Goal: Information Seeking & Learning: Find specific fact

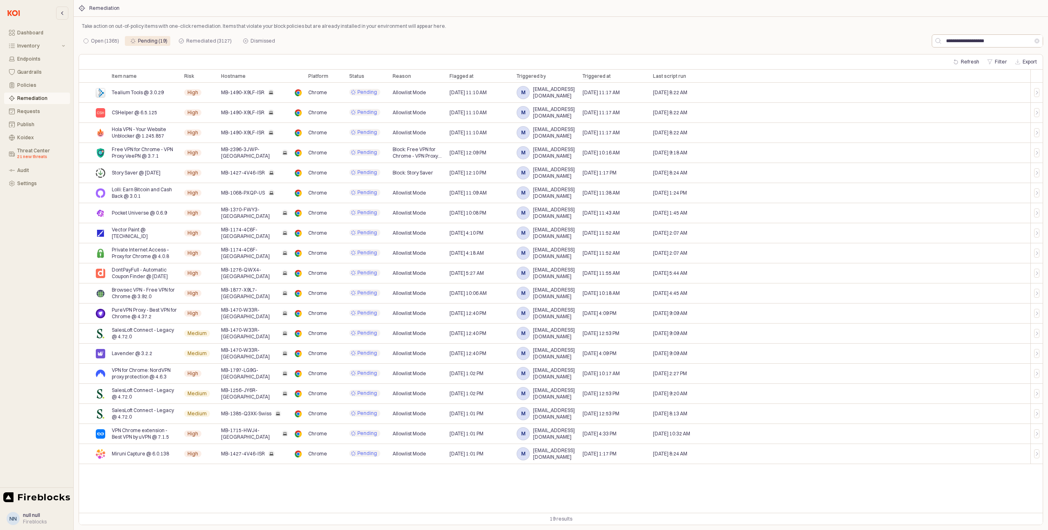
type input "**********"
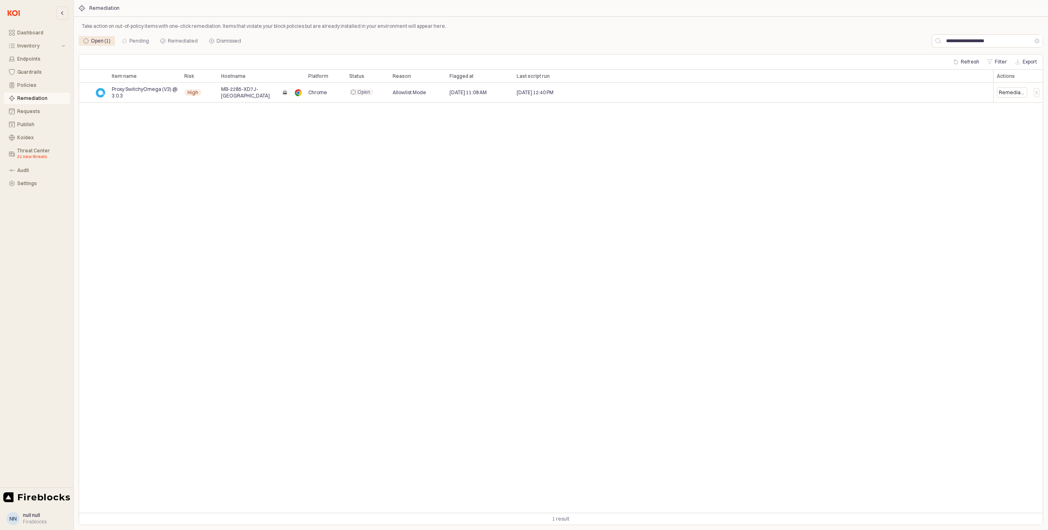
click at [93, 42] on div "Open (1)" at bounding box center [101, 41] width 20 height 10
click at [1037, 93] on icon "App Frame" at bounding box center [1036, 92] width 5 height 5
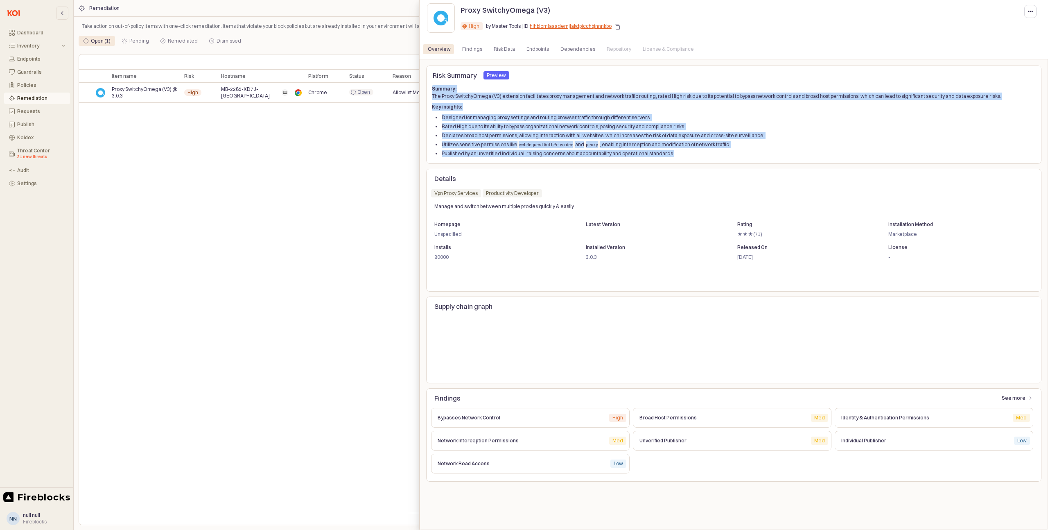
drag, startPoint x: 672, startPoint y: 155, endPoint x: 430, endPoint y: 90, distance: 249.9
click at [430, 90] on div "Summary: The Proxy SwitchyOmega (V3) extension facilitates proxy management and…" at bounding box center [733, 121] width 615 height 75
copy div "Summary: The Proxy SwitchyOmega (V3) extension facilitates proxy management and…"
click at [534, 48] on div "Endpoints" at bounding box center [537, 49] width 23 height 10
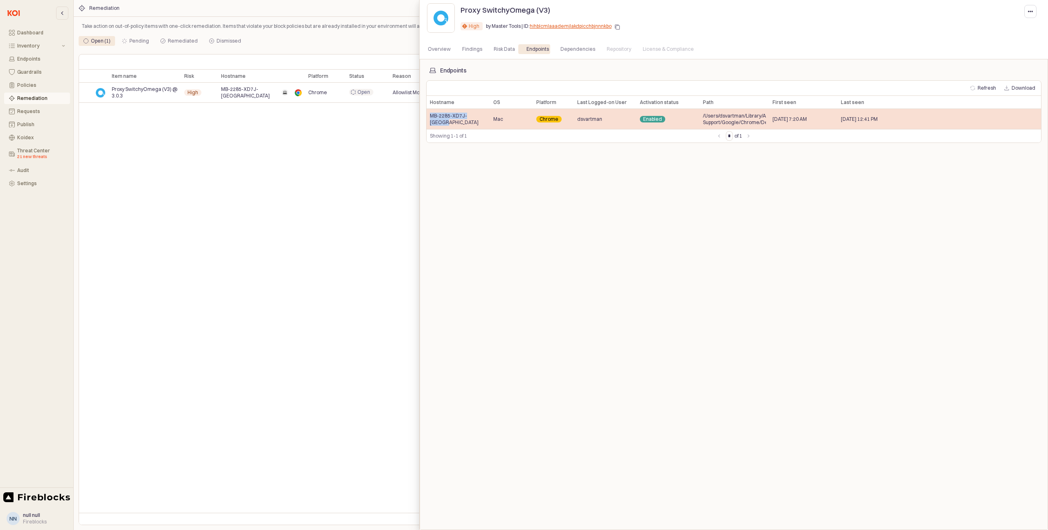
drag, startPoint x: 483, startPoint y: 120, endPoint x: 429, endPoint y: 120, distance: 53.2
click at [429, 120] on div "MB-2285-XD7J-Israel" at bounding box center [458, 119] width 63 height 20
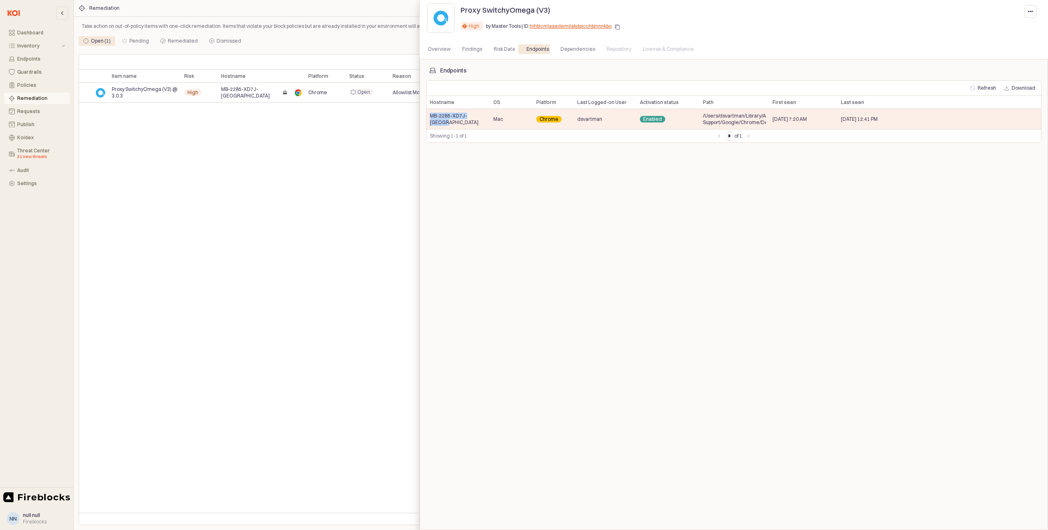
copy span "MB-2285-XD7J-Israel"
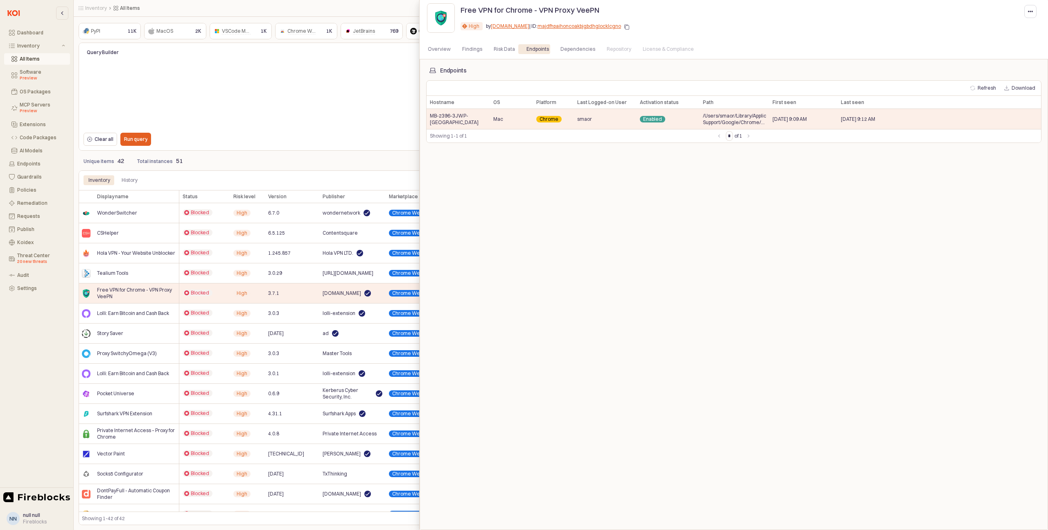
click at [26, 188] on div at bounding box center [524, 265] width 1048 height 530
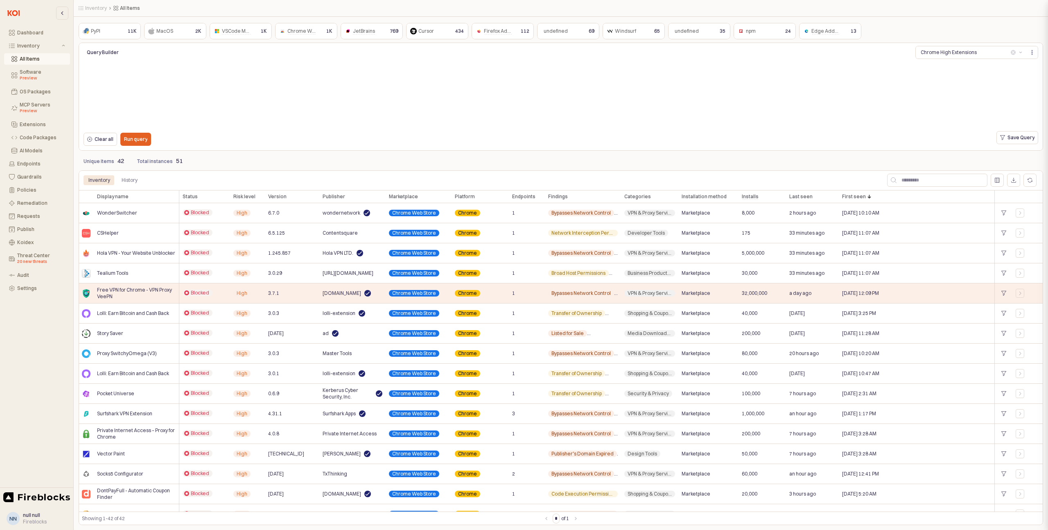
click at [25, 190] on div at bounding box center [524, 265] width 1048 height 530
click at [25, 190] on div "Policies" at bounding box center [41, 190] width 48 height 6
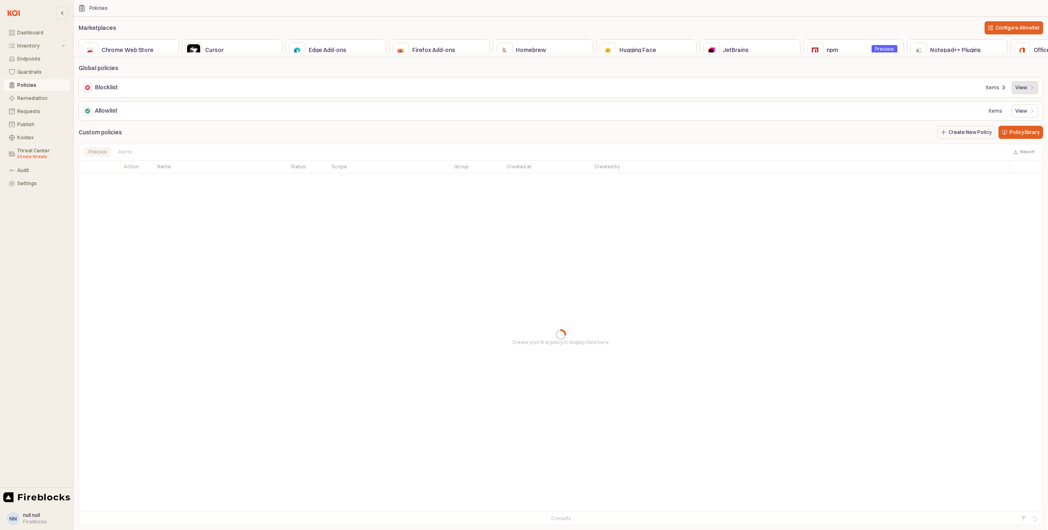
click at [1022, 91] on p "View" at bounding box center [1021, 87] width 12 height 7
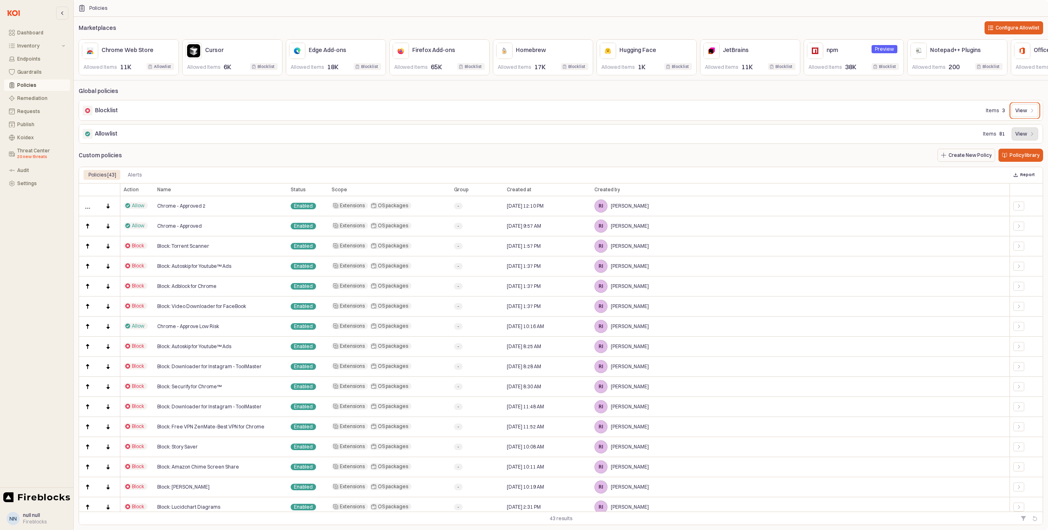
click at [1023, 137] on p "View" at bounding box center [1021, 134] width 12 height 7
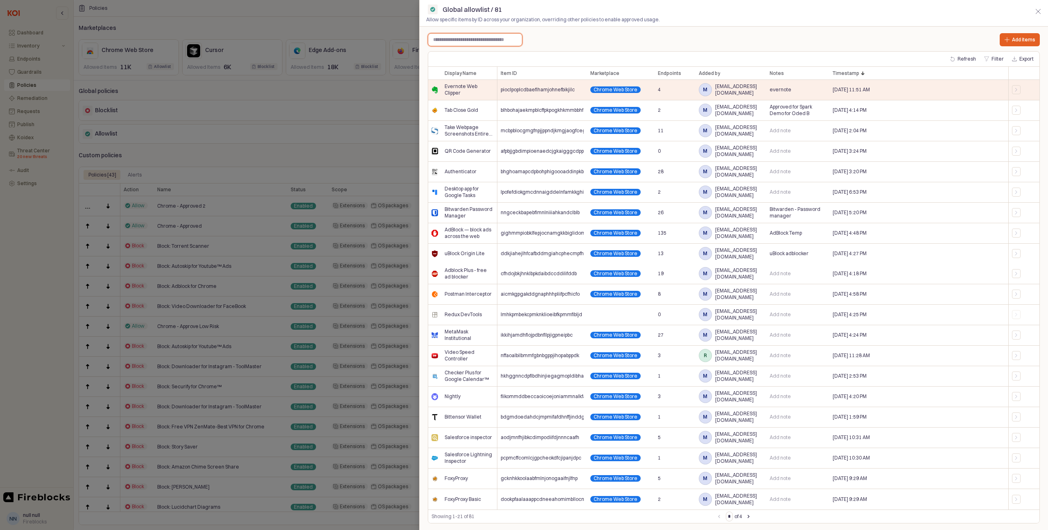
click at [456, 40] on input "text" at bounding box center [475, 40] width 94 height 12
type input "****"
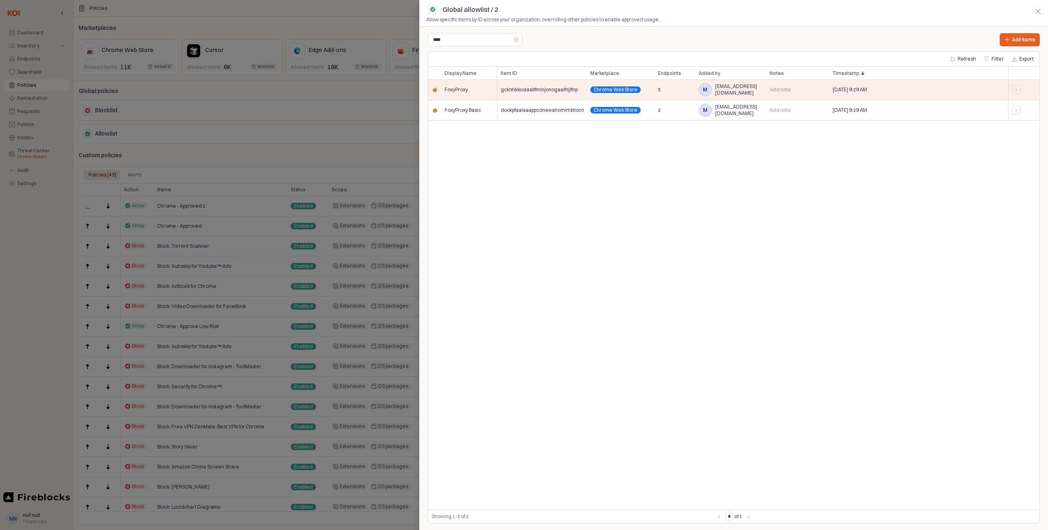
click at [306, 159] on div at bounding box center [524, 265] width 1048 height 530
